Goal: Browse casually: Explore the website without a specific task or goal

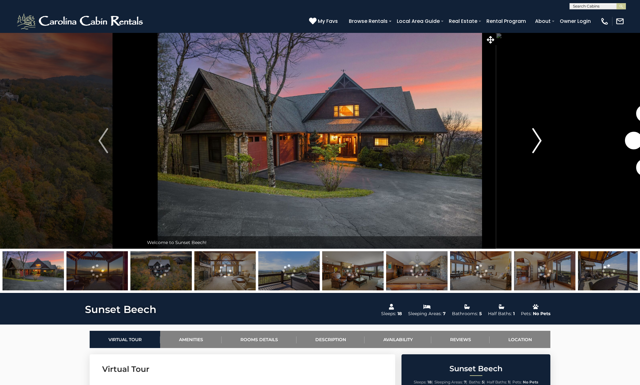
click at [537, 144] on img "Next" at bounding box center [537, 140] width 9 height 25
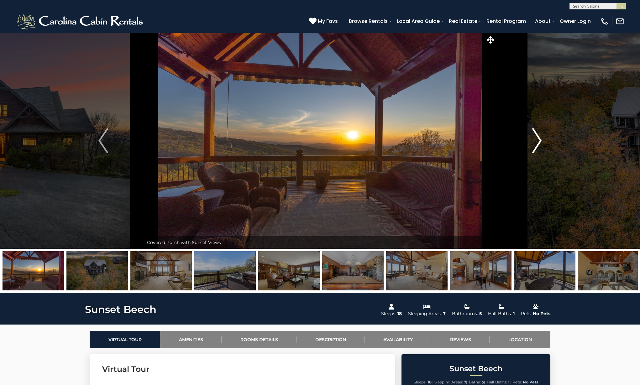
click at [535, 144] on img "Next" at bounding box center [537, 140] width 9 height 25
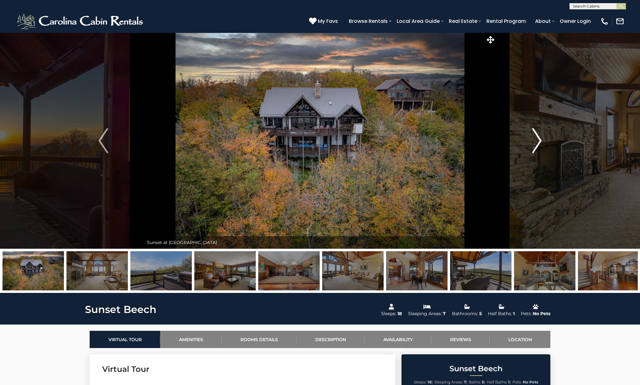
click at [535, 144] on img "Next" at bounding box center [537, 140] width 9 height 25
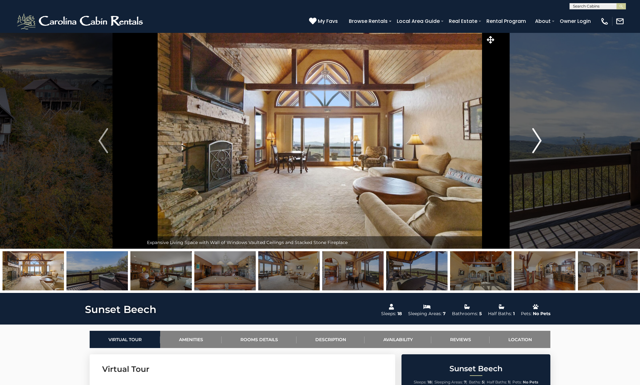
click at [535, 144] on img "Next" at bounding box center [537, 140] width 9 height 25
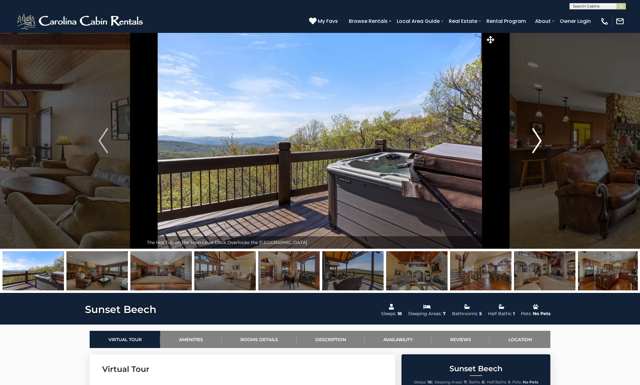
click at [535, 144] on img "Next" at bounding box center [537, 140] width 9 height 25
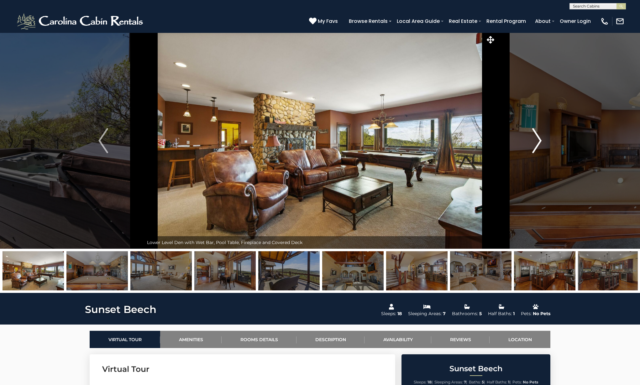
click at [535, 144] on img "Next" at bounding box center [537, 140] width 9 height 25
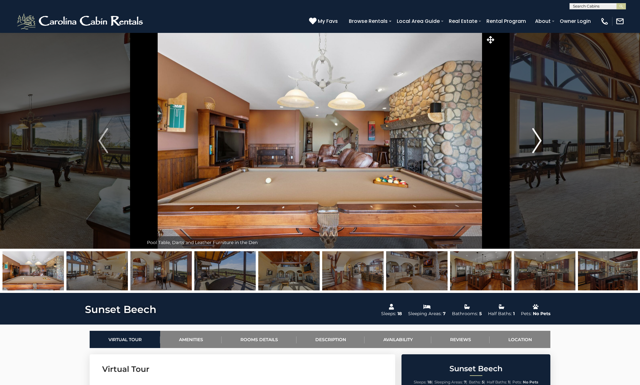
click at [535, 144] on img "Next" at bounding box center [537, 140] width 9 height 25
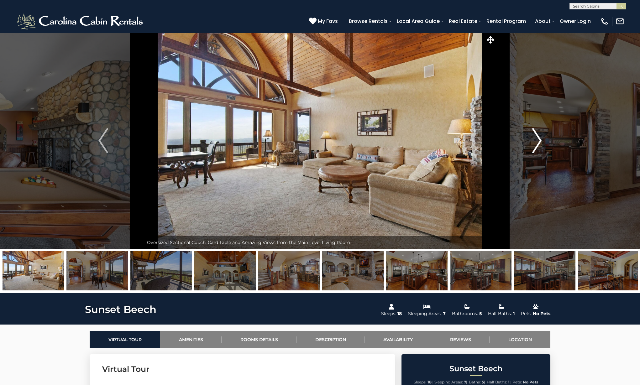
click at [535, 144] on img "Next" at bounding box center [537, 140] width 9 height 25
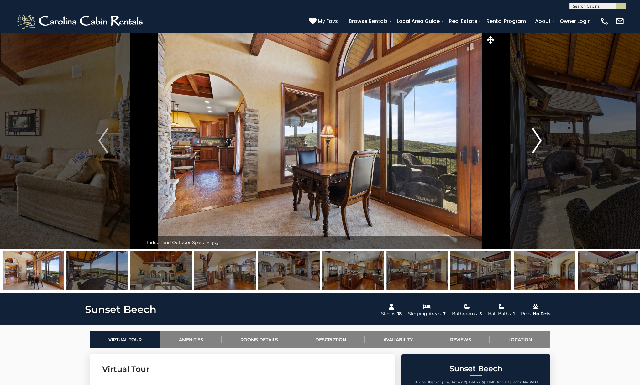
click at [535, 144] on img "Next" at bounding box center [537, 140] width 9 height 25
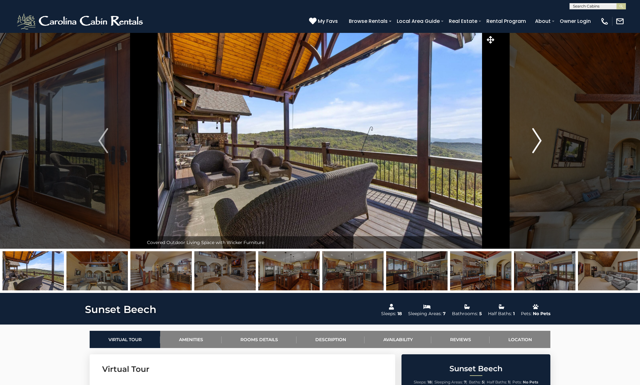
click at [535, 144] on img "Next" at bounding box center [537, 140] width 9 height 25
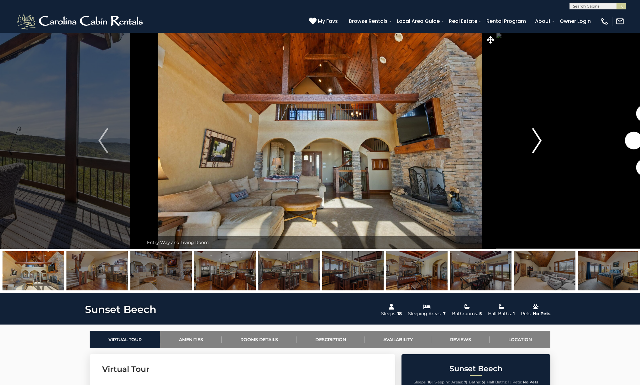
click at [535, 144] on img "Next" at bounding box center [537, 140] width 9 height 25
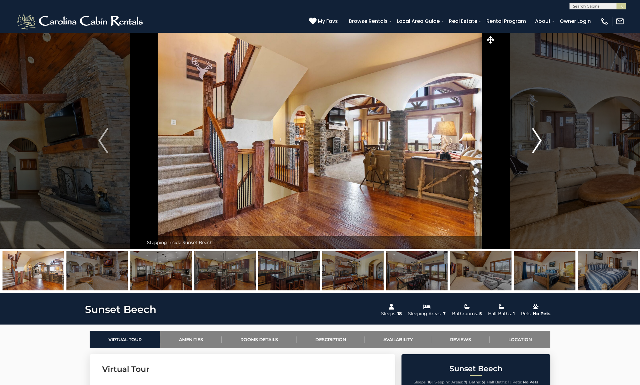
click at [535, 144] on img "Next" at bounding box center [537, 140] width 9 height 25
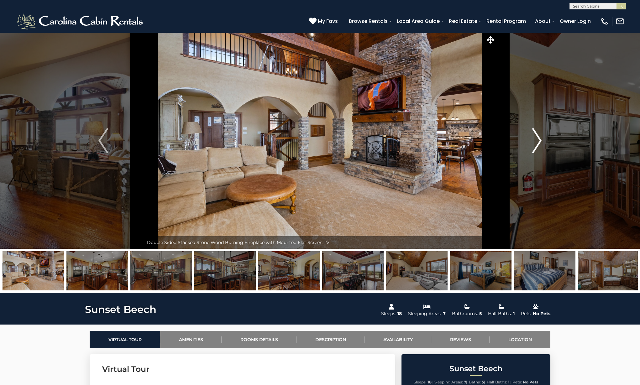
click at [535, 144] on img "Next" at bounding box center [537, 140] width 9 height 25
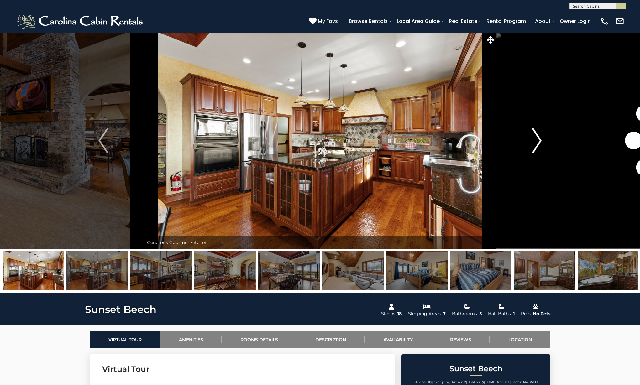
click at [535, 144] on img "Next" at bounding box center [537, 140] width 9 height 25
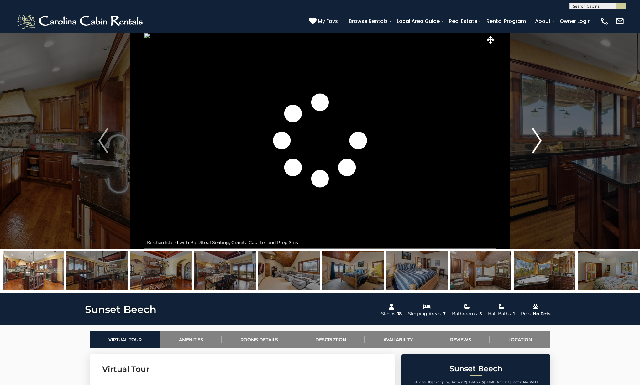
click at [535, 144] on img "Next" at bounding box center [537, 140] width 9 height 25
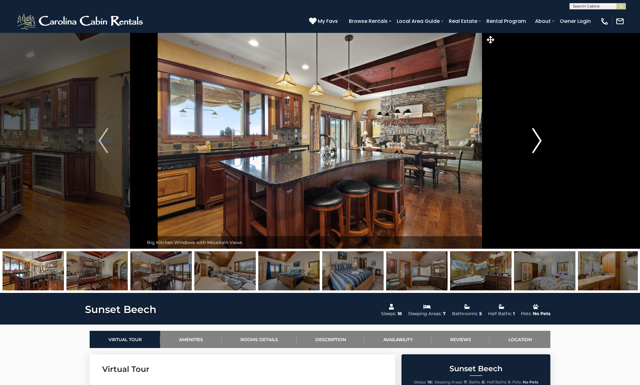
click at [535, 144] on img "Next" at bounding box center [537, 140] width 9 height 25
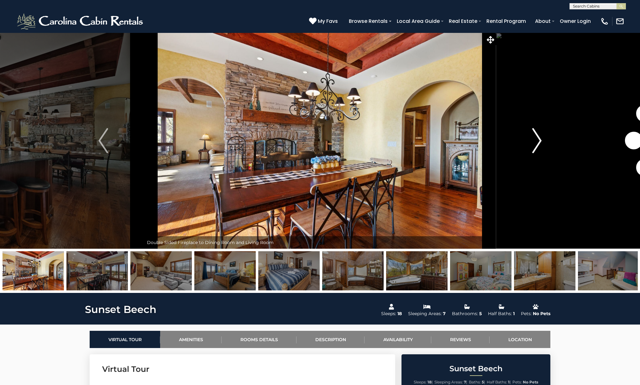
click at [535, 144] on img "Next" at bounding box center [537, 140] width 9 height 25
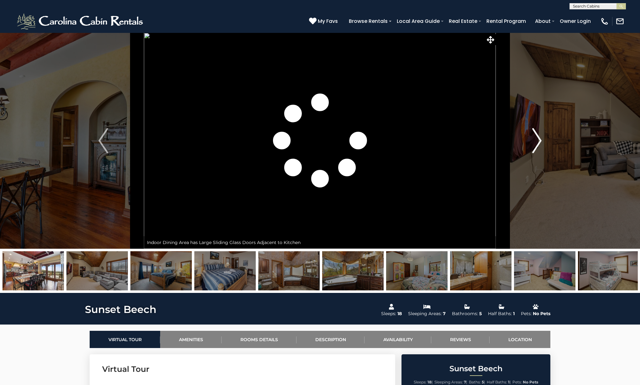
click at [535, 144] on img "Next" at bounding box center [537, 140] width 9 height 25
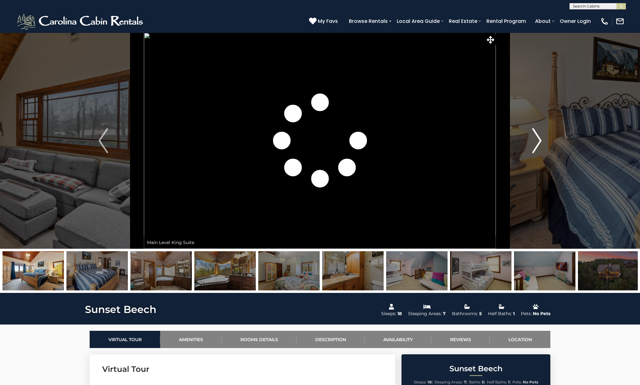
click at [535, 144] on img "Next" at bounding box center [537, 140] width 9 height 25
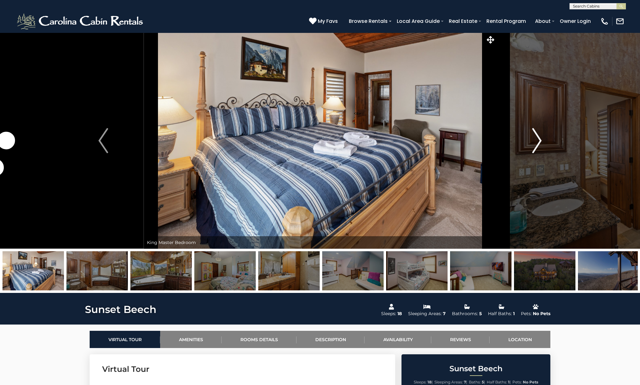
click at [535, 144] on img "Next" at bounding box center [537, 140] width 9 height 25
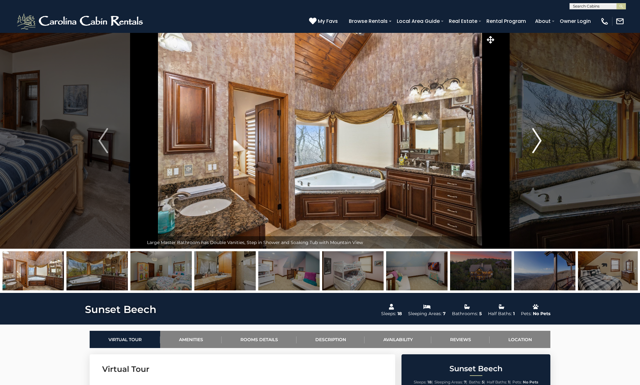
click at [535, 144] on img "Next" at bounding box center [537, 140] width 9 height 25
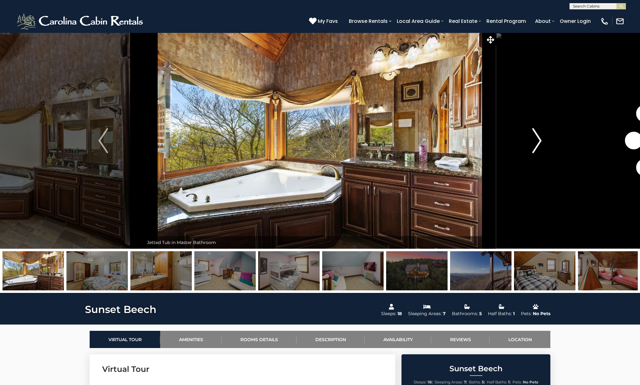
click at [535, 144] on img "Next" at bounding box center [537, 140] width 9 height 25
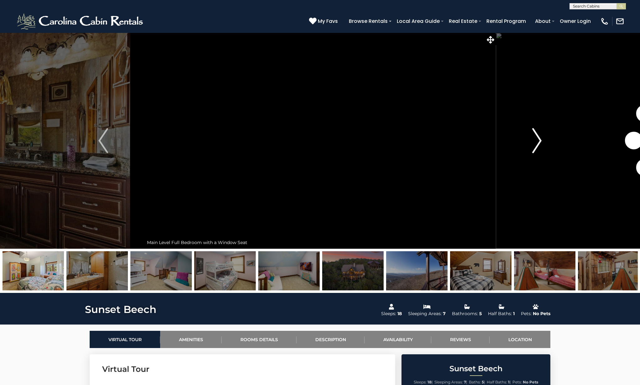
click at [535, 144] on img "Next" at bounding box center [537, 140] width 9 height 25
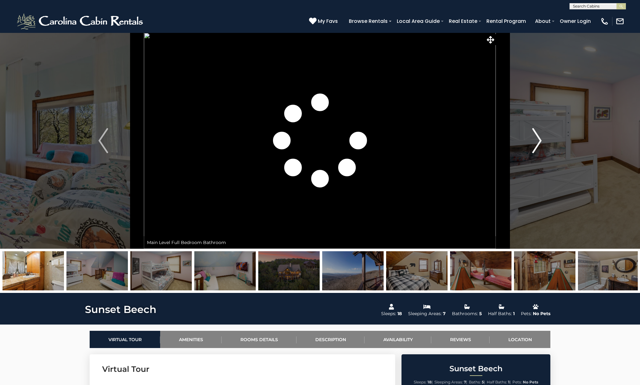
click at [535, 144] on img "Next" at bounding box center [537, 140] width 9 height 25
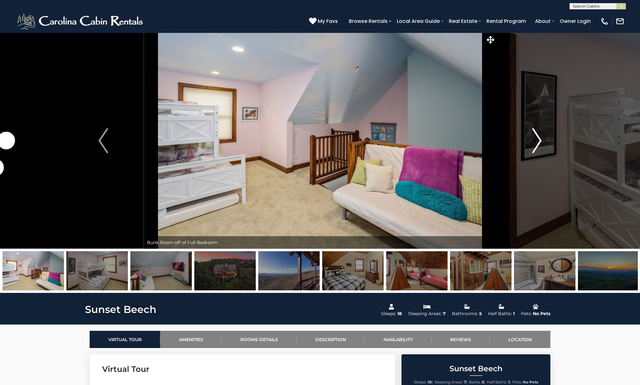
click at [535, 144] on img "Next" at bounding box center [537, 140] width 9 height 25
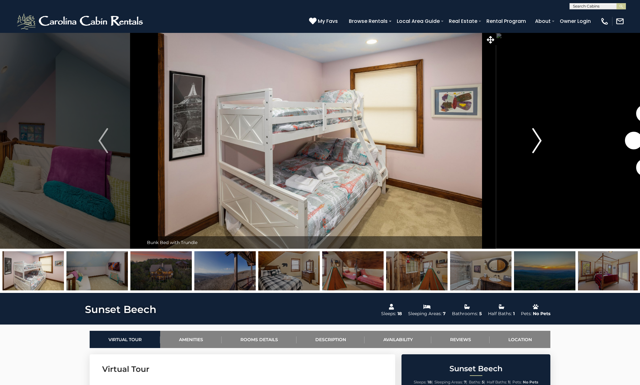
click at [535, 144] on img "Next" at bounding box center [537, 140] width 9 height 25
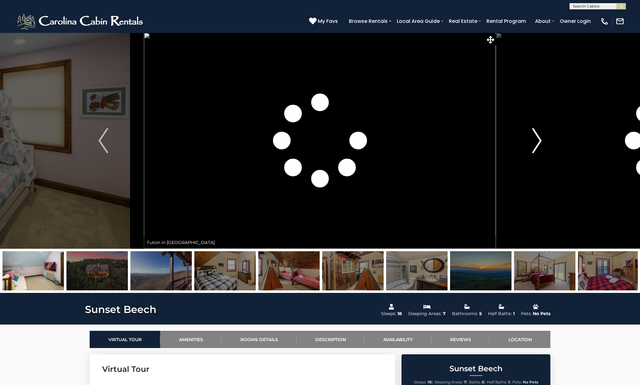
click at [535, 144] on img "Next" at bounding box center [537, 140] width 9 height 25
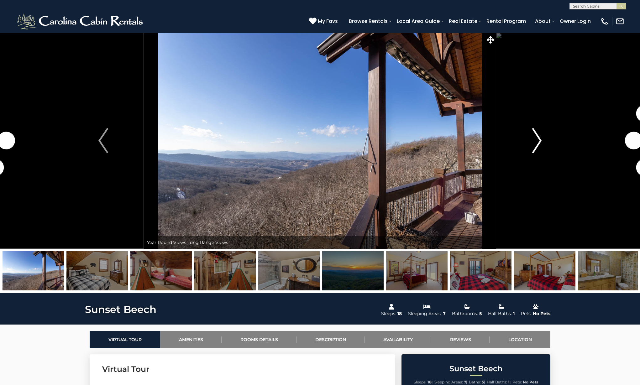
click at [535, 144] on img "Next" at bounding box center [537, 140] width 9 height 25
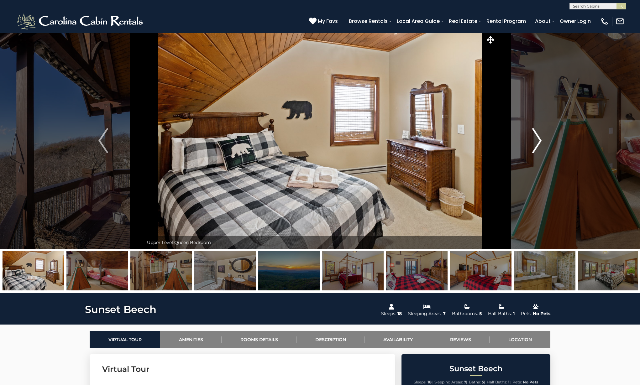
click at [535, 144] on img "Next" at bounding box center [537, 140] width 9 height 25
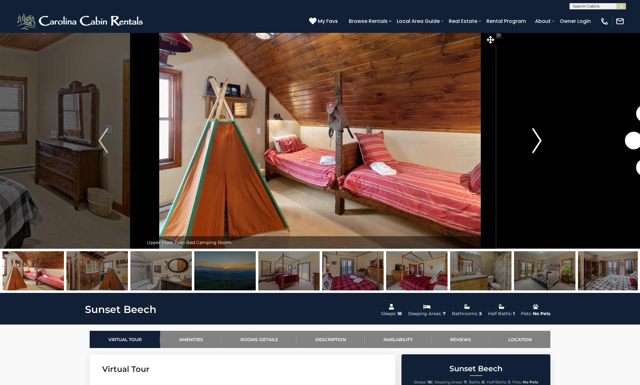
click at [535, 144] on img "Next" at bounding box center [537, 140] width 9 height 25
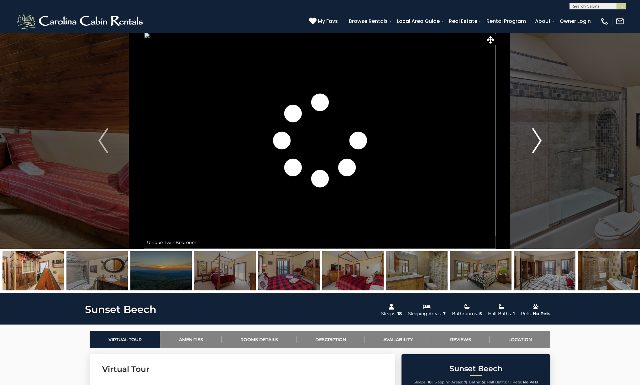
click at [535, 144] on img "Next" at bounding box center [537, 140] width 9 height 25
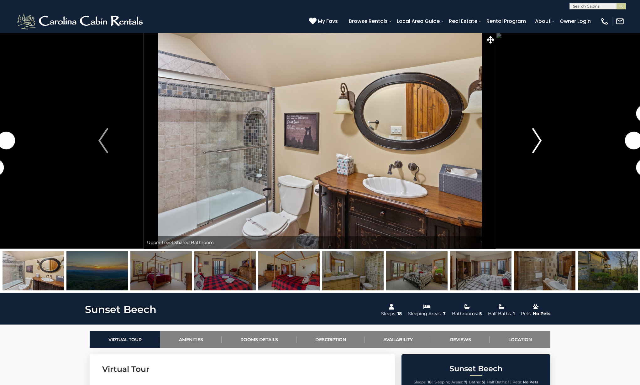
click at [535, 144] on img "Next" at bounding box center [537, 140] width 9 height 25
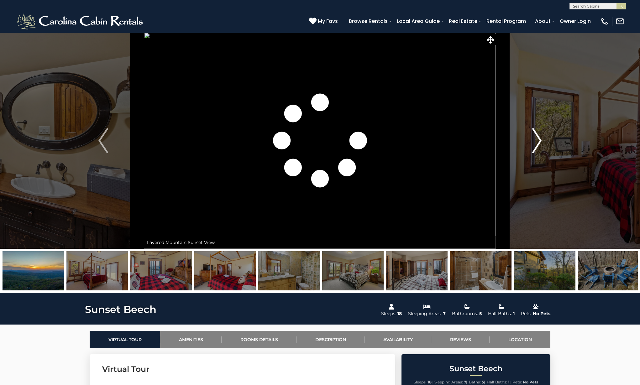
click at [535, 144] on img "Next" at bounding box center [537, 140] width 9 height 25
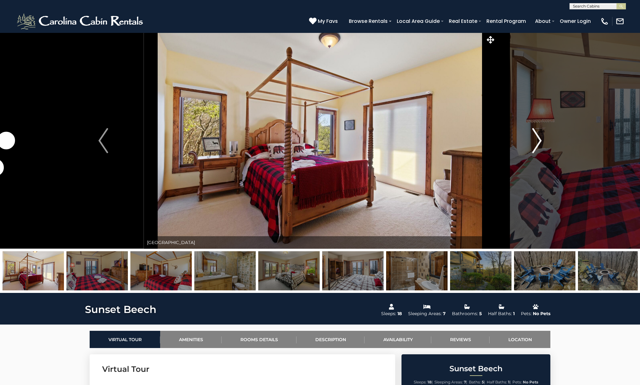
click at [535, 144] on img "Next" at bounding box center [537, 140] width 9 height 25
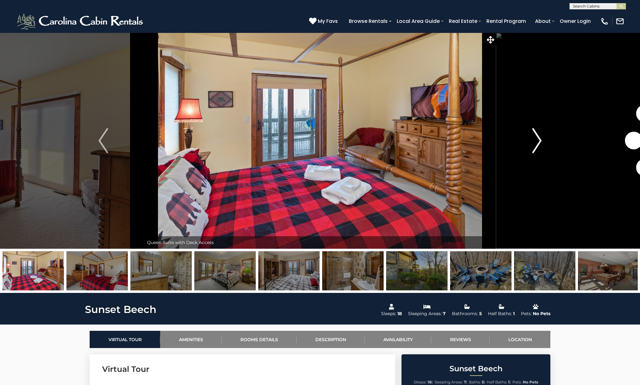
click at [535, 144] on img "Next" at bounding box center [537, 140] width 9 height 25
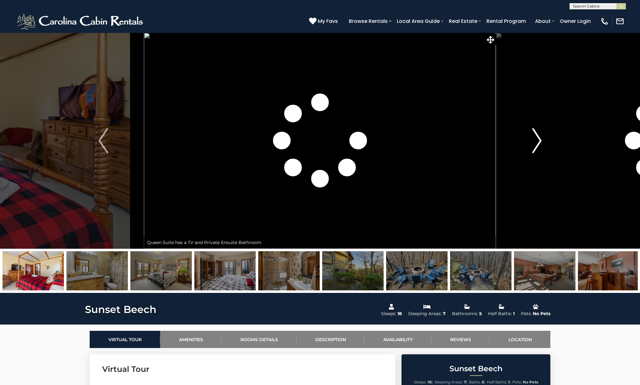
click at [535, 144] on img "Next" at bounding box center [537, 140] width 9 height 25
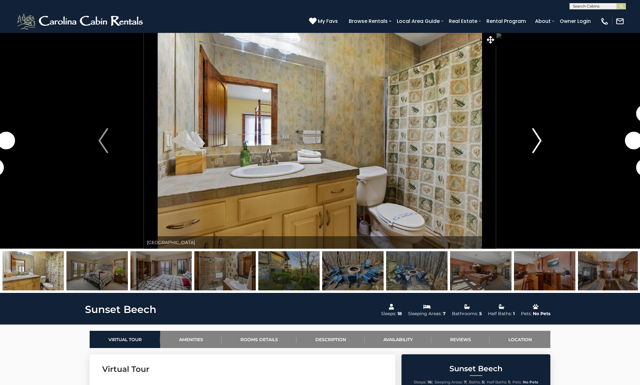
click at [535, 144] on img "Next" at bounding box center [537, 140] width 9 height 25
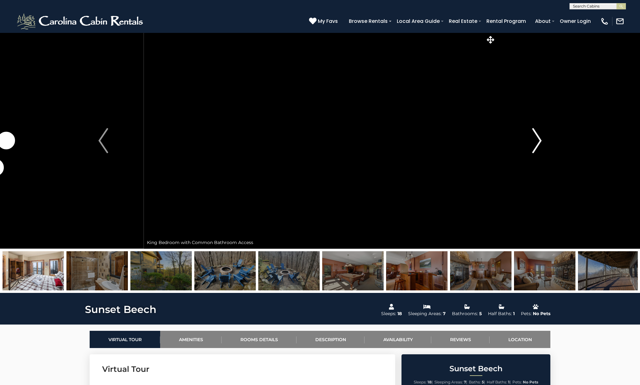
click at [535, 144] on img "Next" at bounding box center [537, 140] width 9 height 25
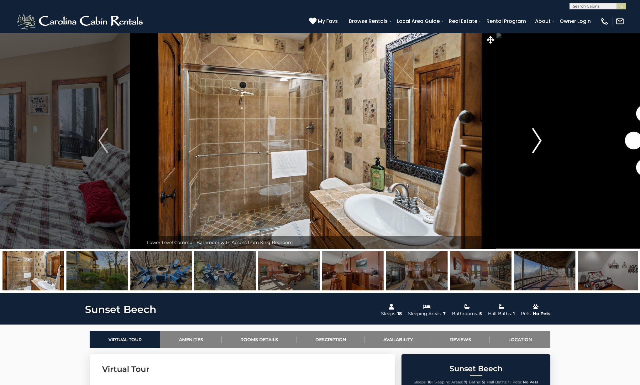
click at [535, 144] on img "Next" at bounding box center [537, 140] width 9 height 25
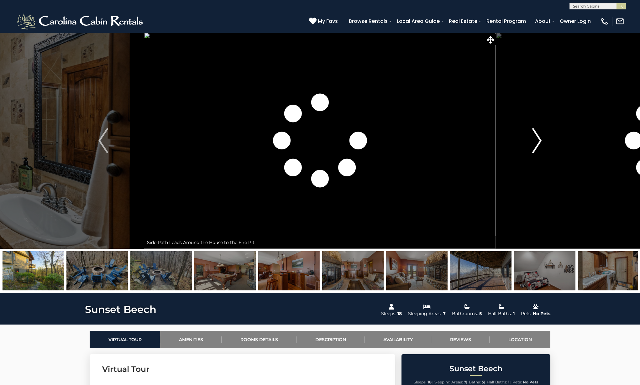
click at [535, 144] on img "Next" at bounding box center [537, 140] width 9 height 25
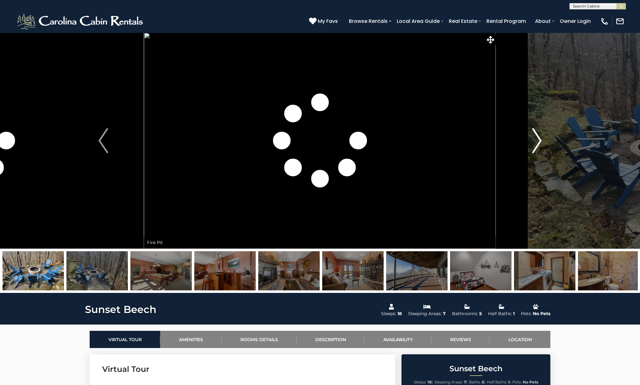
click at [535, 144] on img "Next" at bounding box center [537, 140] width 9 height 25
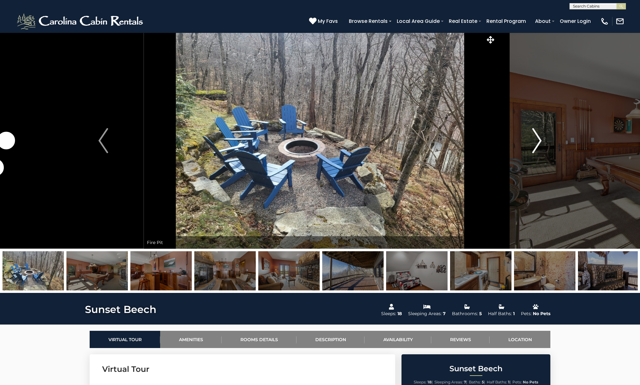
click at [535, 144] on img "Next" at bounding box center [537, 140] width 9 height 25
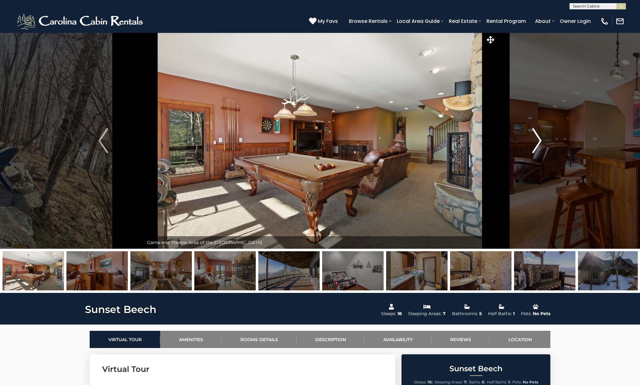
click at [535, 144] on img "Next" at bounding box center [537, 140] width 9 height 25
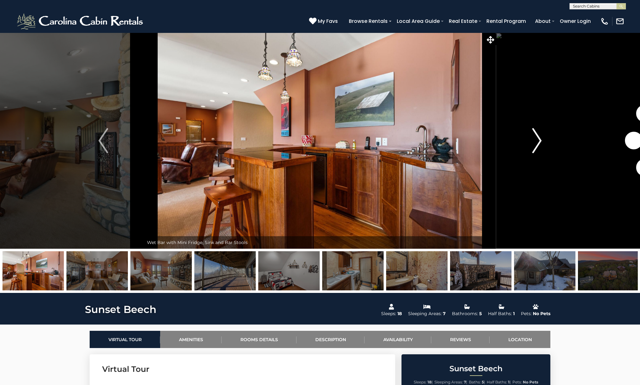
click at [535, 144] on img "Next" at bounding box center [537, 140] width 9 height 25
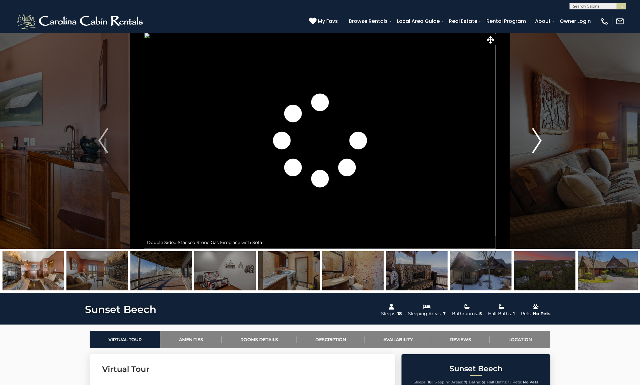
click at [535, 144] on img "Next" at bounding box center [537, 140] width 9 height 25
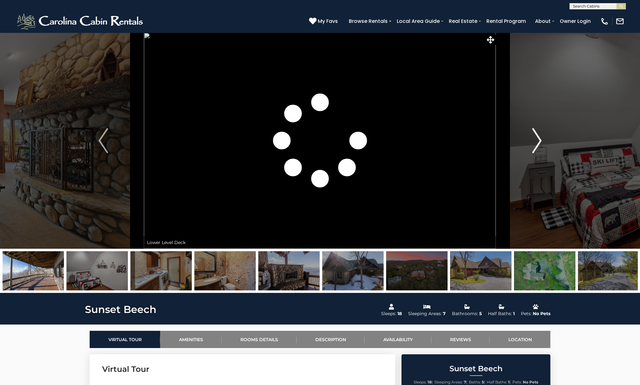
click at [535, 144] on img "Next" at bounding box center [537, 140] width 9 height 25
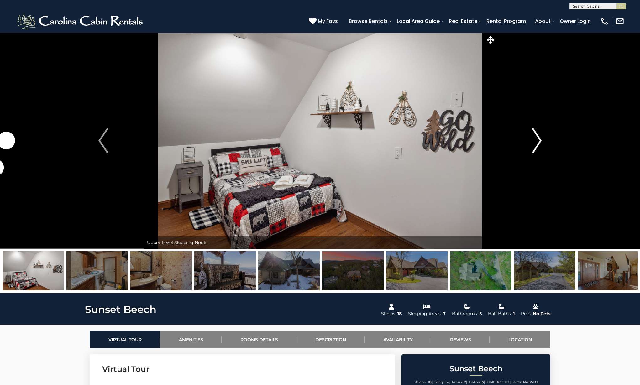
click at [535, 144] on img "Next" at bounding box center [537, 140] width 9 height 25
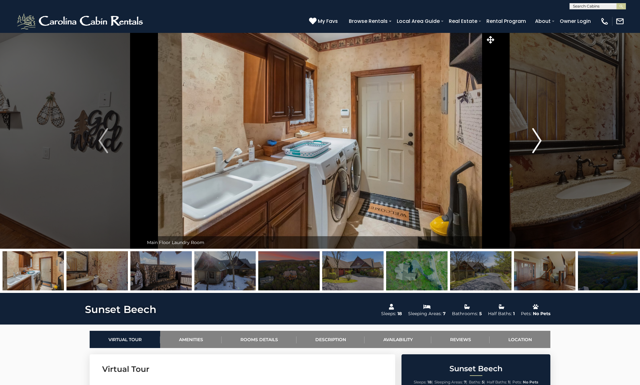
click at [535, 144] on img "Next" at bounding box center [537, 140] width 9 height 25
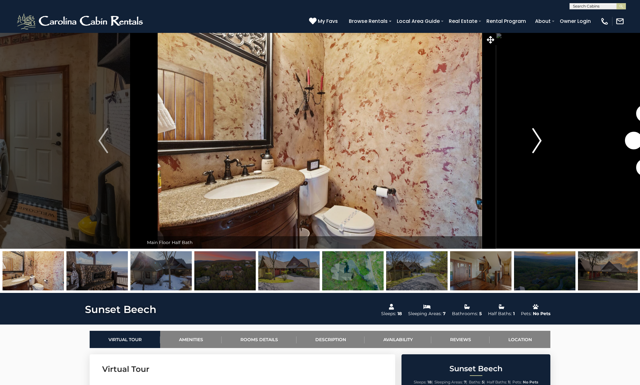
click at [535, 144] on img "Next" at bounding box center [537, 140] width 9 height 25
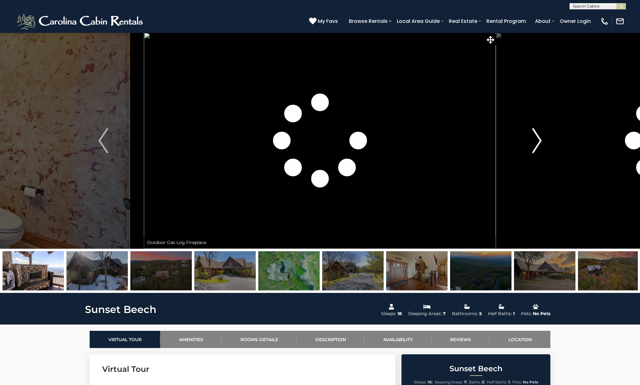
click at [535, 144] on img "Next" at bounding box center [537, 140] width 9 height 25
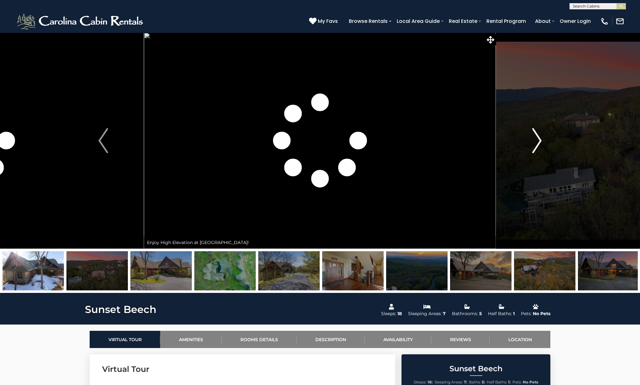
click at [535, 144] on img "Next" at bounding box center [537, 140] width 9 height 25
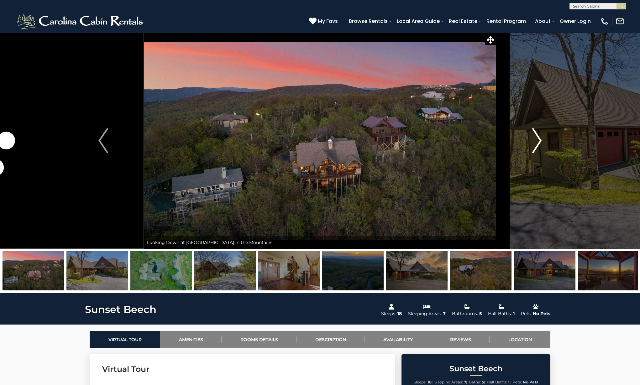
click at [535, 144] on img "Next" at bounding box center [537, 140] width 9 height 25
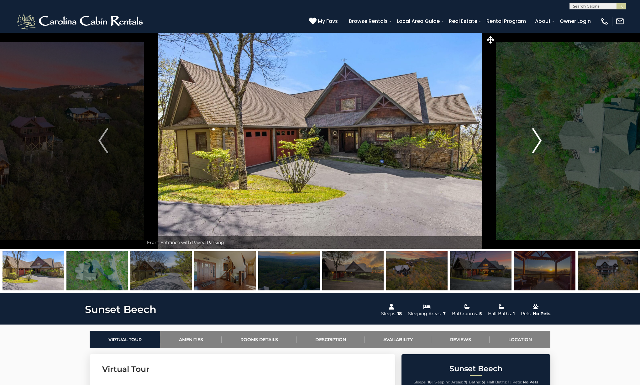
click at [535, 144] on img "Next" at bounding box center [537, 140] width 9 height 25
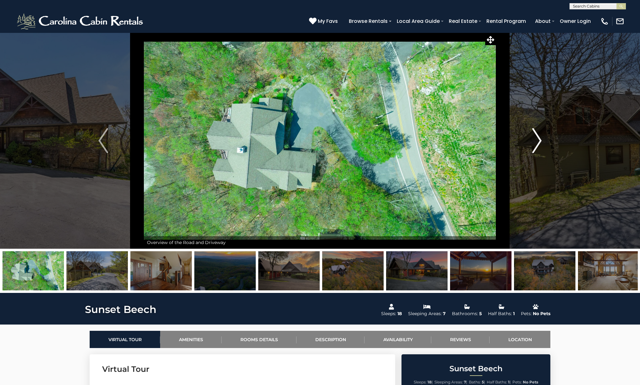
click at [535, 144] on img "Next" at bounding box center [537, 140] width 9 height 25
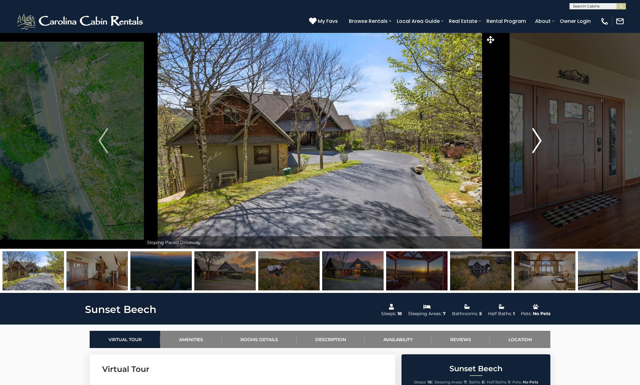
click at [535, 144] on img "Next" at bounding box center [537, 140] width 9 height 25
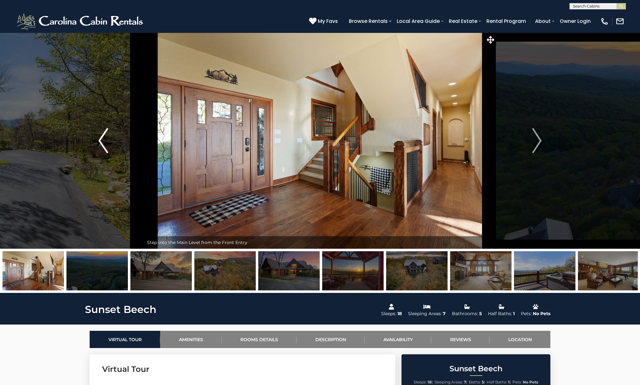
click at [106, 143] on img "Previous" at bounding box center [102, 140] width 9 height 25
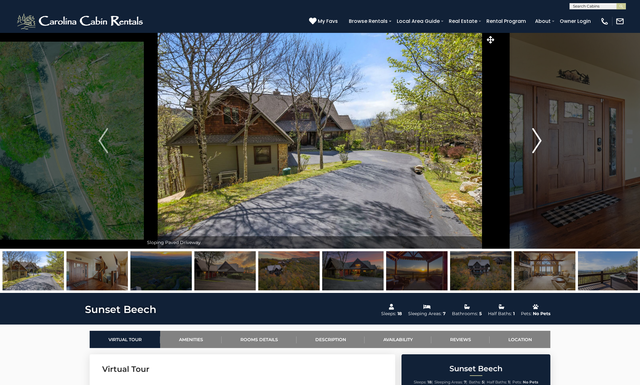
click at [536, 139] on img "Next" at bounding box center [537, 140] width 9 height 25
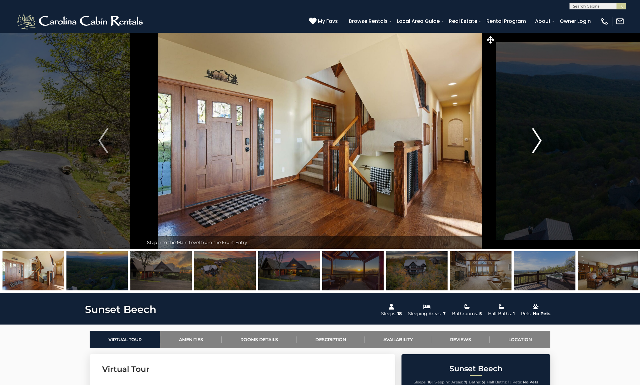
click at [536, 139] on img "Next" at bounding box center [537, 140] width 9 height 25
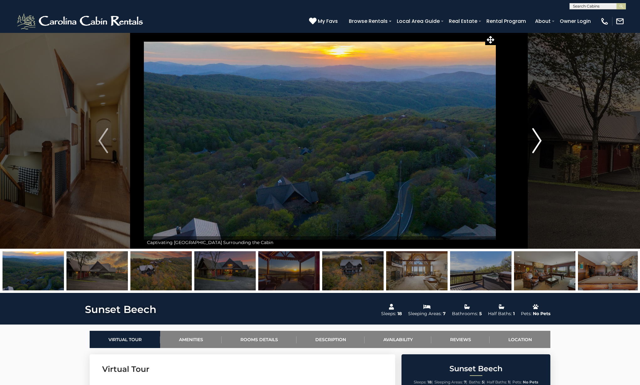
click at [536, 139] on img "Next" at bounding box center [537, 140] width 9 height 25
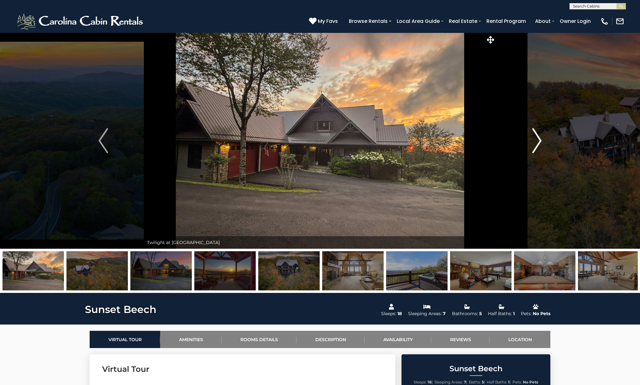
click at [536, 139] on img "Next" at bounding box center [537, 140] width 9 height 25
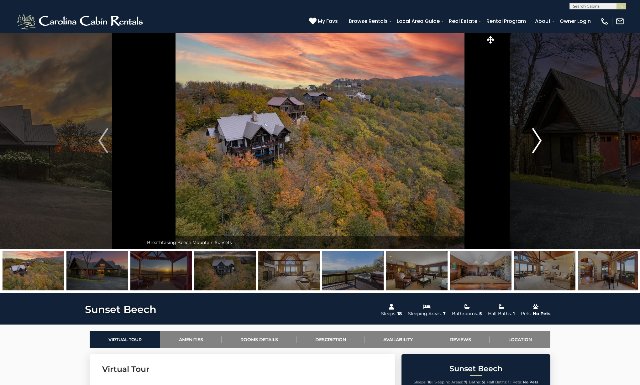
click at [536, 139] on img "Next" at bounding box center [537, 140] width 9 height 25
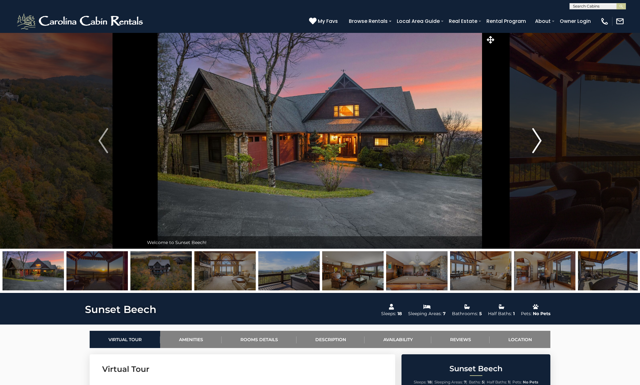
click at [536, 139] on img "Next" at bounding box center [537, 140] width 9 height 25
